Goal: Information Seeking & Learning: Learn about a topic

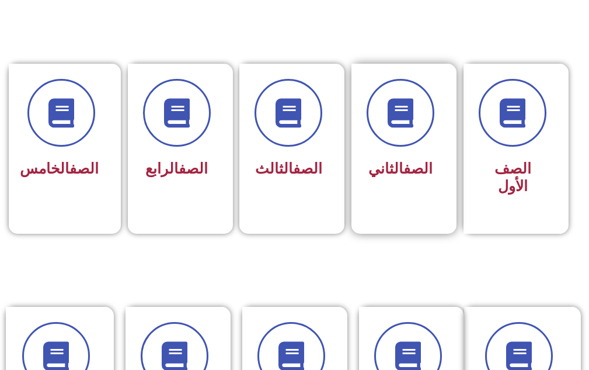
scroll to position [409, 0]
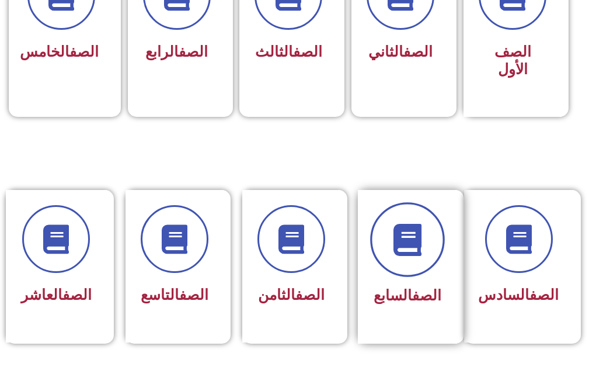
click at [397, 214] on span at bounding box center [407, 240] width 75 height 75
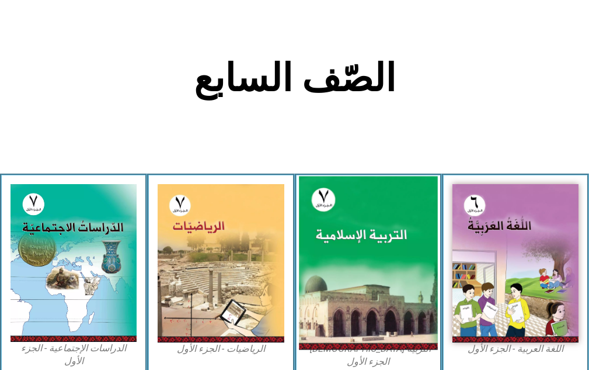
scroll to position [350, 0]
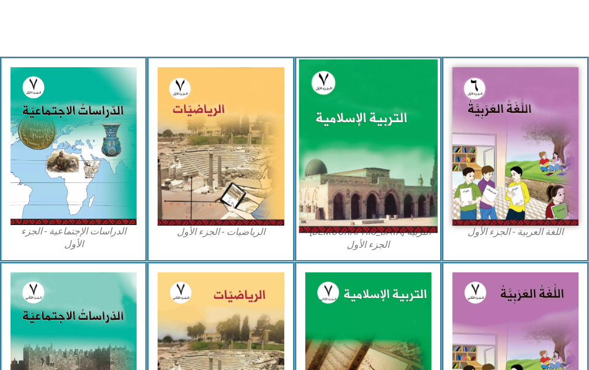
click at [366, 195] on img at bounding box center [368, 146] width 139 height 173
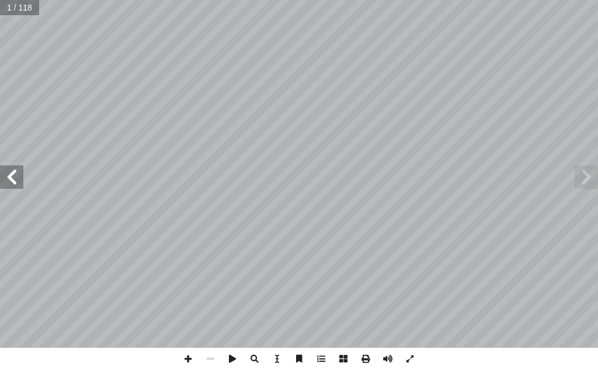
drag, startPoint x: 2, startPoint y: 183, endPoint x: 18, endPoint y: 186, distance: 15.5
click at [18, 186] on span at bounding box center [11, 176] width 23 height 23
click at [3, 173] on span at bounding box center [11, 176] width 23 height 23
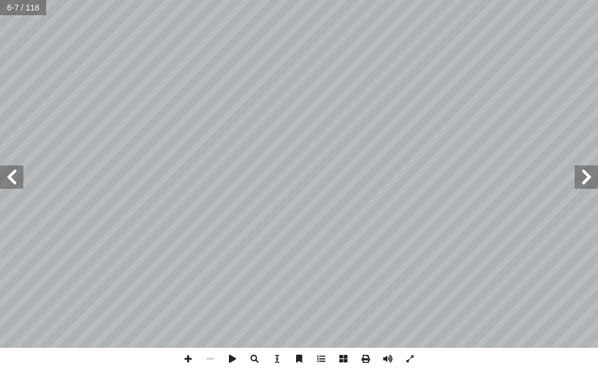
click at [3, 173] on span at bounding box center [11, 176] width 23 height 23
click at [13, 168] on span at bounding box center [11, 176] width 23 height 23
click at [580, 177] on span at bounding box center [586, 176] width 23 height 23
